Goal: Task Accomplishment & Management: Complete application form

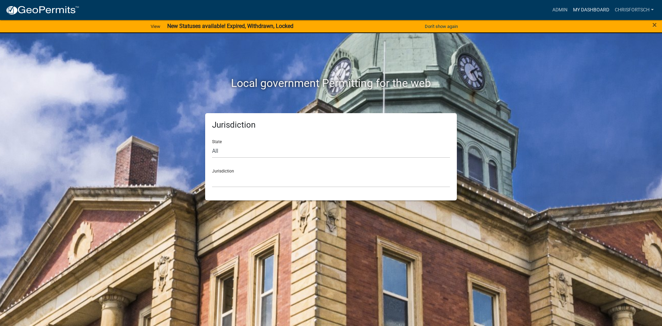
click at [597, 9] on link "My Dashboard" at bounding box center [591, 9] width 42 height 13
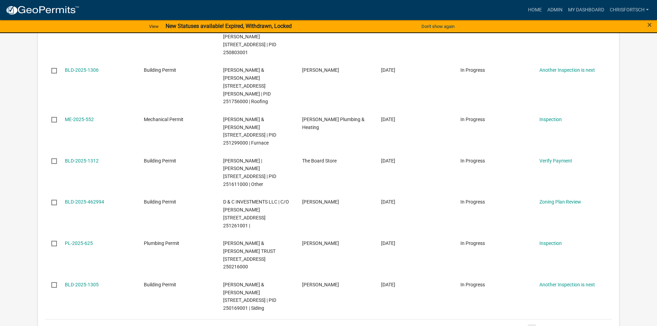
scroll to position [385, 0]
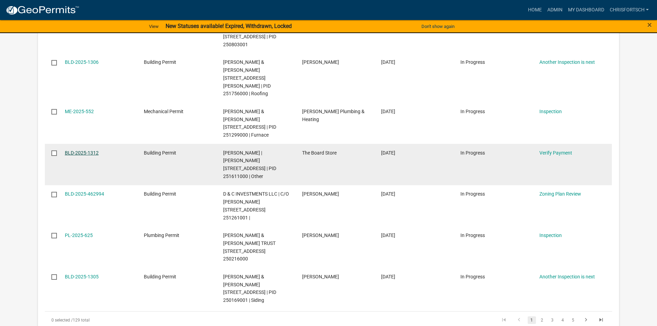
click at [80, 150] on link "BLD-2025-1312" at bounding box center [82, 153] width 34 height 6
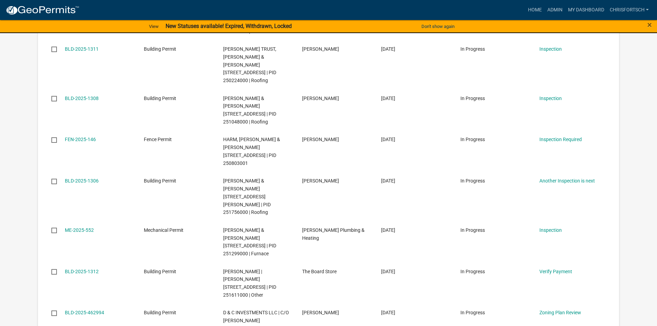
scroll to position [276, 0]
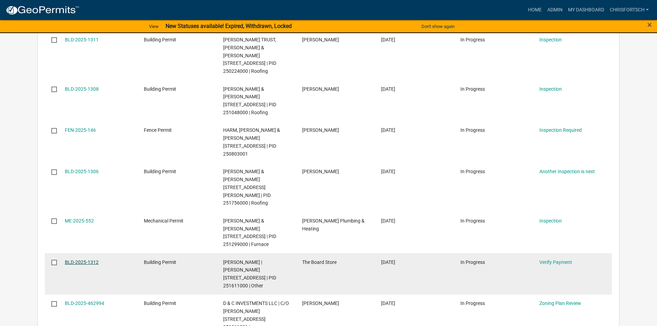
click at [73, 259] on link "BLD-2025-1312" at bounding box center [82, 262] width 34 height 6
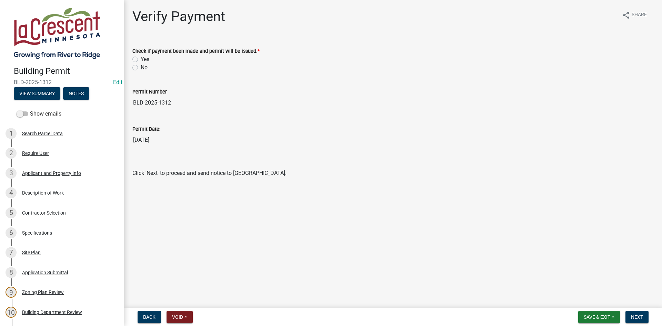
click at [141, 59] on label "Yes" at bounding box center [145, 59] width 9 height 8
click at [141, 59] on input "Yes" at bounding box center [143, 57] width 4 height 4
radio input "true"
click at [631, 316] on span "Next" at bounding box center [637, 317] width 12 height 6
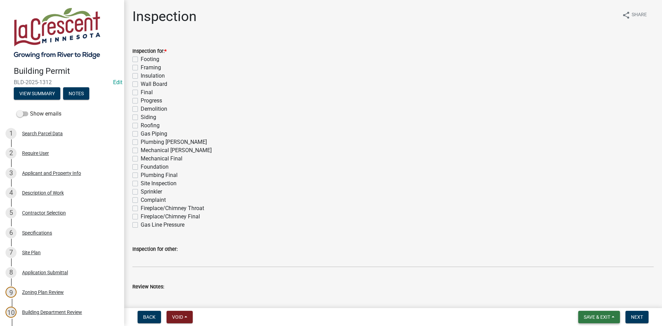
click at [587, 317] on span "Save & Exit" at bounding box center [597, 317] width 27 height 6
click at [580, 283] on button "Save" at bounding box center [592, 282] width 55 height 17
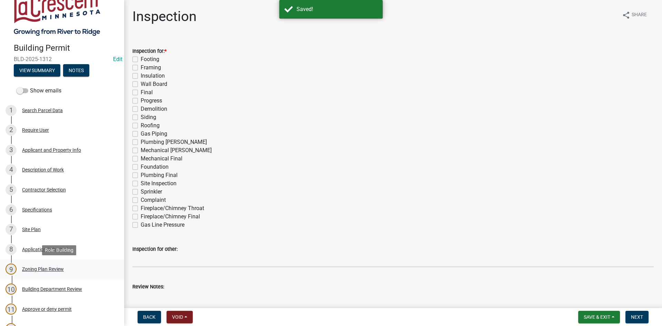
scroll to position [138, 0]
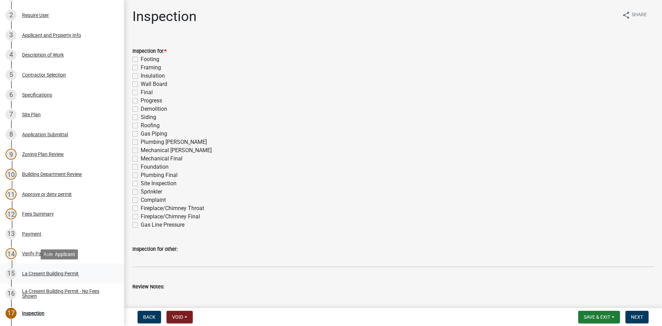
click at [61, 272] on div "La Cresent Building Permit" at bounding box center [50, 273] width 57 height 5
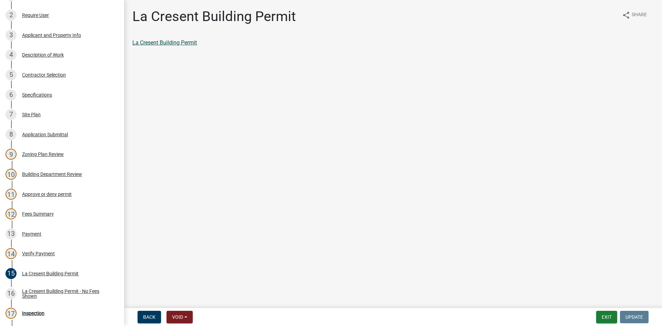
click at [184, 43] on link "La Cresent Building Permit" at bounding box center [164, 42] width 64 height 7
